Goal: Task Accomplishment & Management: Use online tool/utility

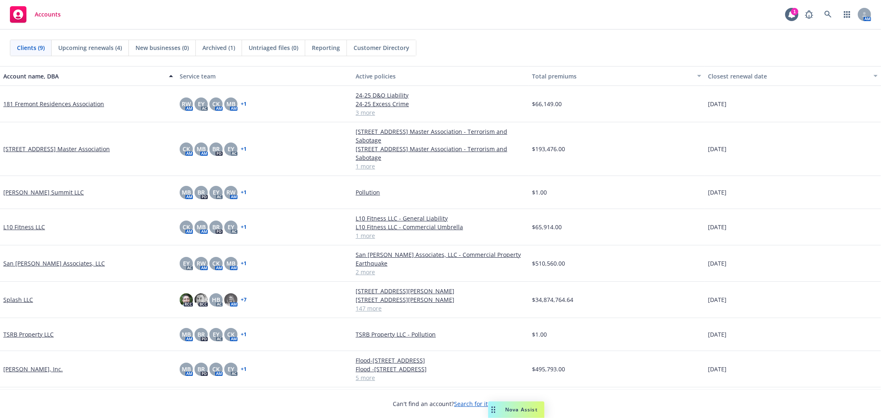
click at [19, 301] on link "Splash LLC" at bounding box center [18, 299] width 30 height 9
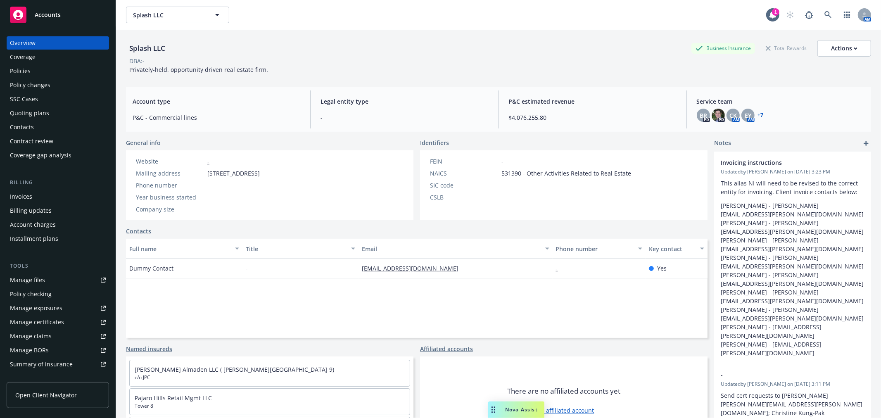
click at [25, 196] on div "Invoices" at bounding box center [21, 196] width 22 height 13
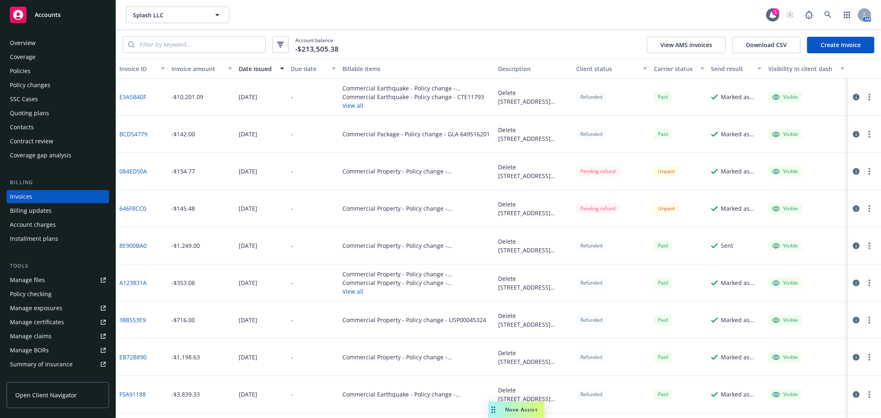
click at [848, 47] on link "Create Invoice" at bounding box center [840, 45] width 67 height 17
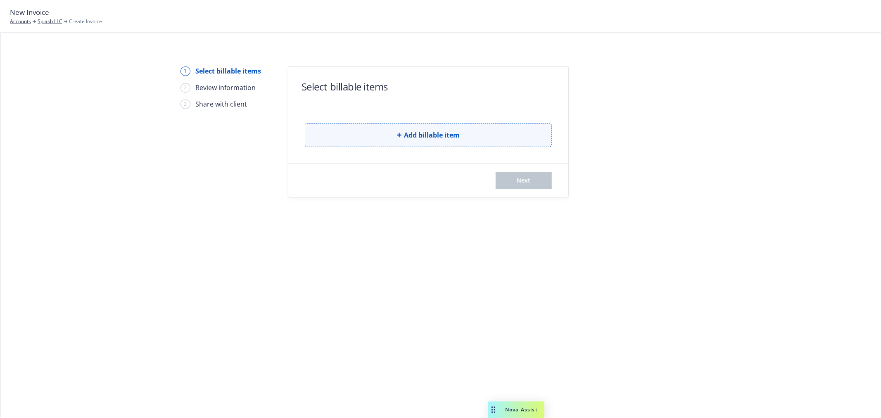
click at [450, 137] on span "Add billable item" at bounding box center [432, 135] width 56 height 10
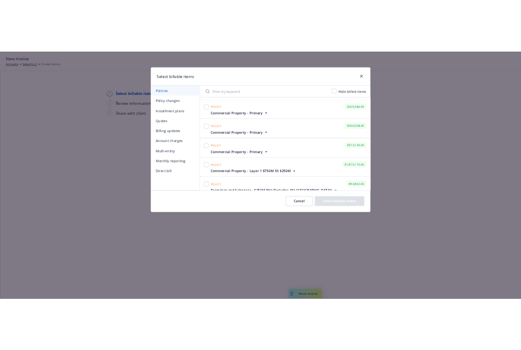
scroll to position [46, 0]
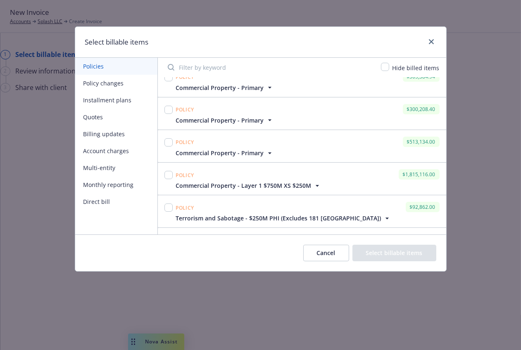
click at [116, 84] on button "Policy changes" at bounding box center [116, 83] width 82 height 17
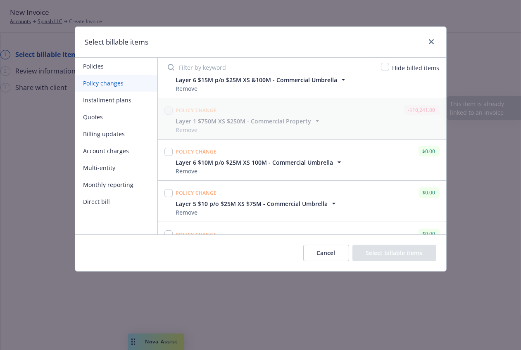
scroll to position [321, 0]
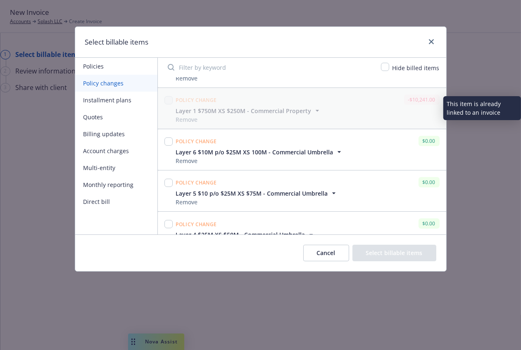
click at [208, 104] on div "Policy change" at bounding box center [196, 99] width 44 height 13
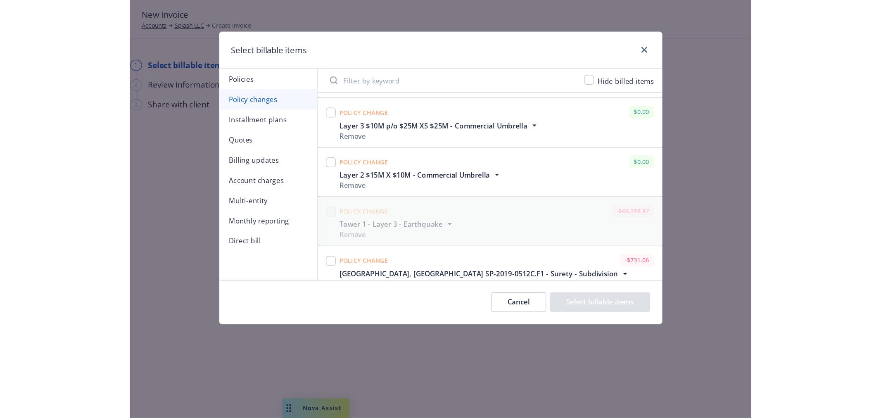
scroll to position [5305, 0]
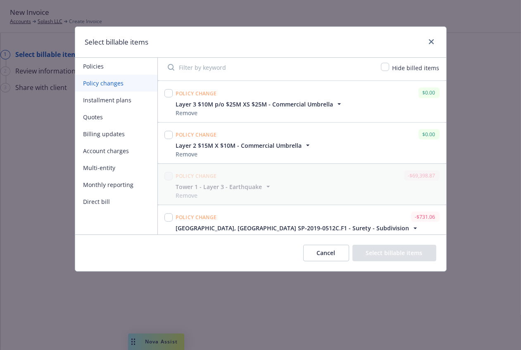
click at [63, 298] on div "Select billable items Policies Policy changes Installment plans Quotes Billing …" at bounding box center [260, 175] width 521 height 350
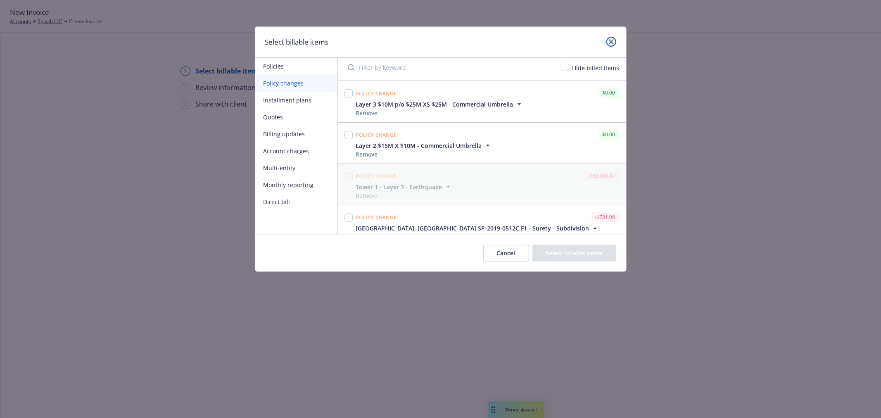
click at [608, 42] on icon "close" at bounding box center [610, 41] width 5 height 5
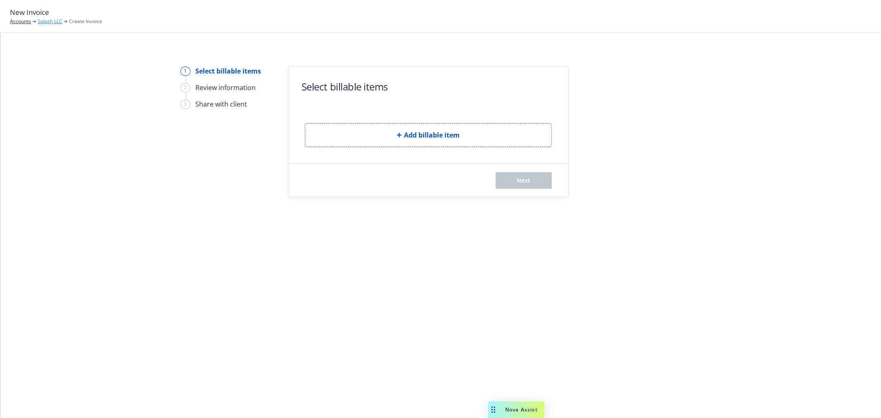
click at [51, 19] on link "Splash LLC" at bounding box center [50, 21] width 25 height 7
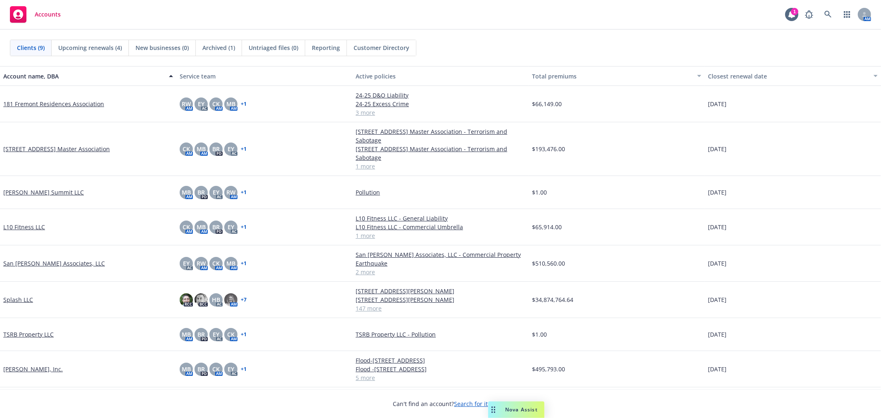
click at [505, 411] on span "Nova Assist" at bounding box center [521, 409] width 33 height 7
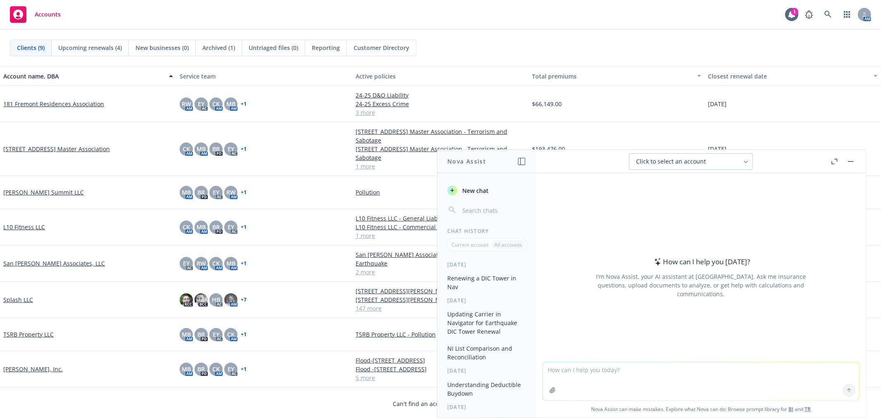
click at [645, 373] on textarea at bounding box center [700, 381] width 316 height 38
paste textarea "return commission to BMS Group for the 615 & 625 Mathilda & 650 Vaqueros"
click at [571, 368] on textarea "how do i return commission to BMS Group for the 615 & 625 Mathilda & 650 Vaquer…" at bounding box center [700, 380] width 316 height 39
drag, startPoint x: 720, startPoint y: 376, endPoint x: 750, endPoint y: 368, distance: 31.0
click at [750, 368] on textarea "how do i create an invoice for direct bill in Navigator for return commission t…" at bounding box center [700, 380] width 316 height 39
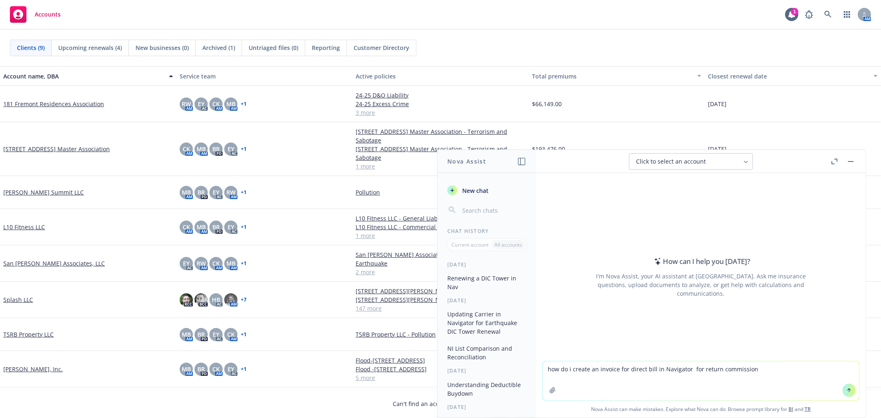
type textarea "how do i create an invoice for direct bill in Navigator for return commission?"
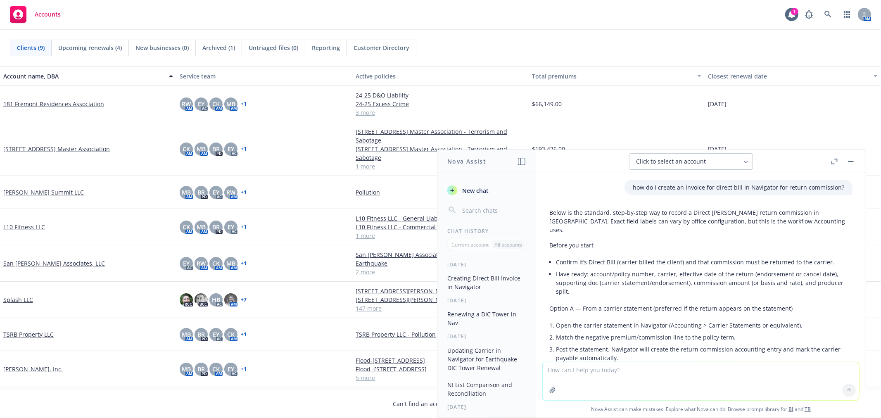
click at [852, 161] on rect "button" at bounding box center [850, 161] width 6 height 1
